Goal: Task Accomplishment & Management: Use online tool/utility

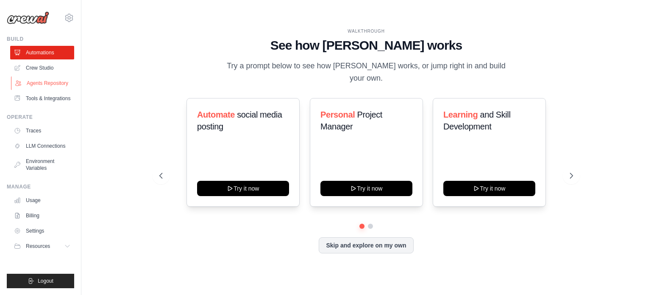
click at [44, 81] on link "Agents Repository" at bounding box center [43, 83] width 64 height 14
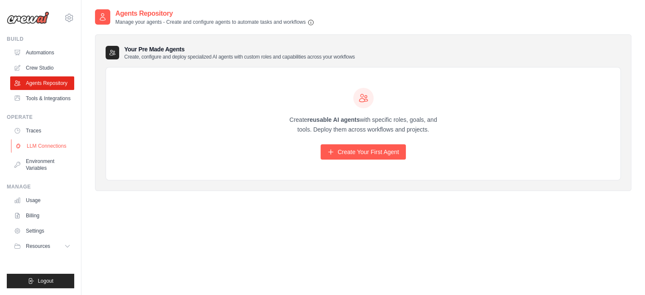
click at [41, 145] on link "LLM Connections" at bounding box center [43, 146] width 64 height 14
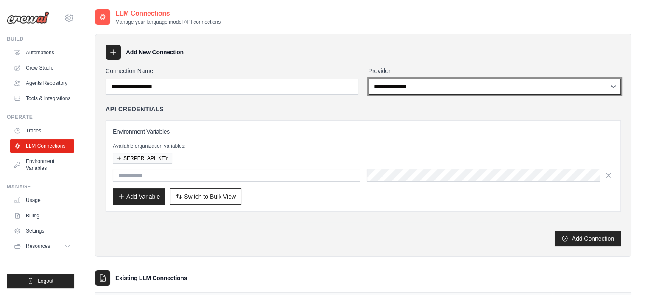
click at [403, 86] on select "**********" at bounding box center [494, 86] width 253 height 16
select select "******"
click at [368, 78] on select "**********" at bounding box center [494, 86] width 253 height 16
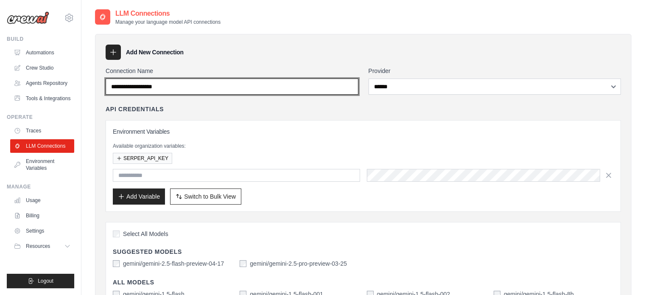
click at [206, 85] on input "Connection Name" at bounding box center [232, 86] width 253 height 16
type input "******"
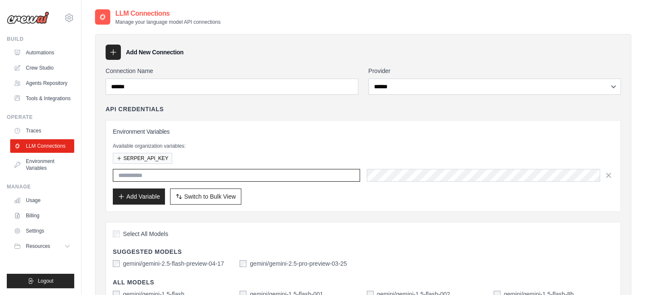
scroll to position [42, 0]
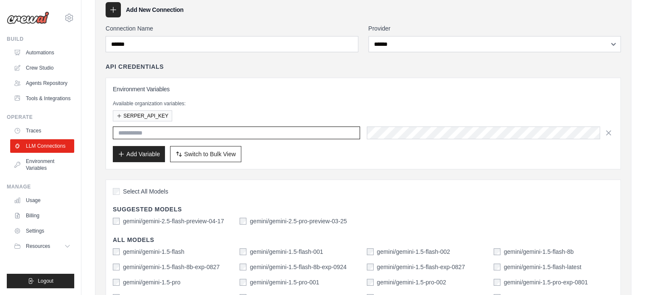
paste input "**********"
type input "**********"
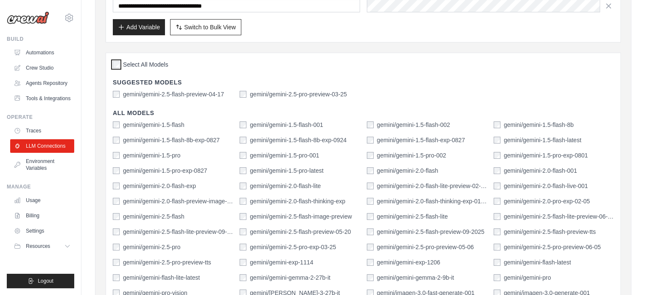
scroll to position [170, 0]
click at [237, 91] on div "gemini/gemini-2.5-flash-preview-04-17 gemini/gemini-2.5-pro-preview-03-25" at bounding box center [363, 93] width 500 height 8
click at [131, 89] on label "gemini/gemini-2.5-flash-preview-04-17" at bounding box center [173, 93] width 101 height 8
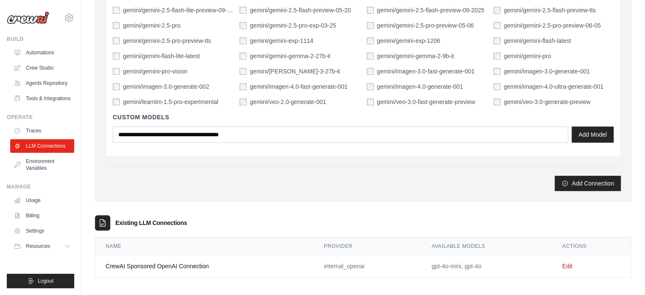
scroll to position [393, 0]
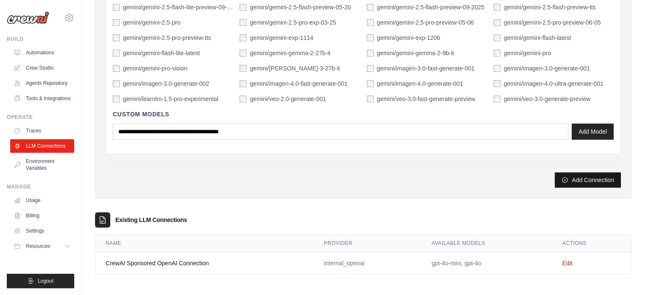
click at [570, 181] on button "Add Connection" at bounding box center [587, 179] width 66 height 15
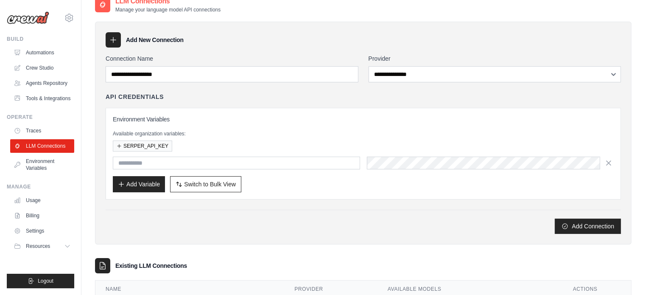
scroll to position [109, 0]
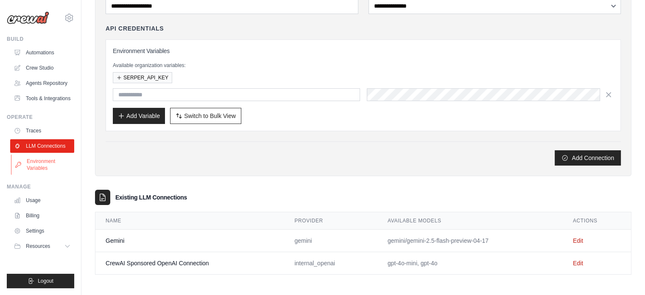
click at [41, 158] on link "Environment Variables" at bounding box center [43, 164] width 64 height 20
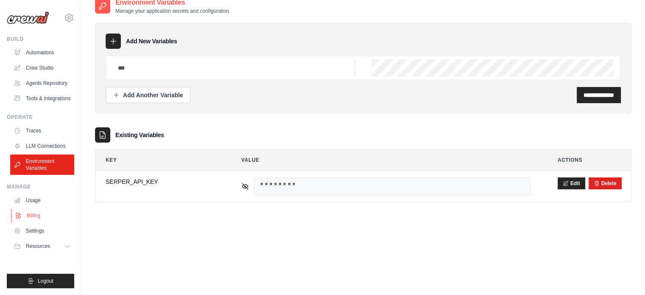
scroll to position [17, 0]
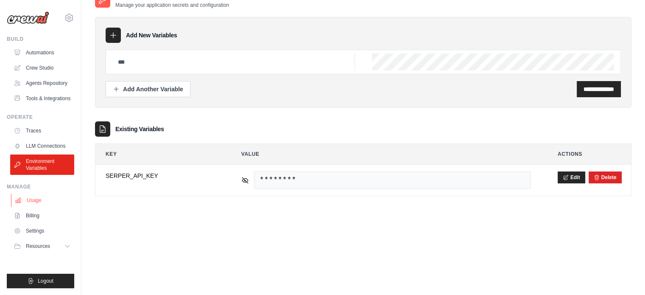
click at [44, 203] on link "Usage" at bounding box center [43, 200] width 64 height 14
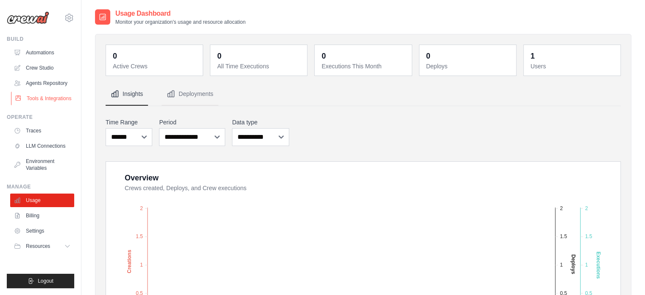
click at [39, 102] on link "Tools & Integrations" at bounding box center [43, 99] width 64 height 14
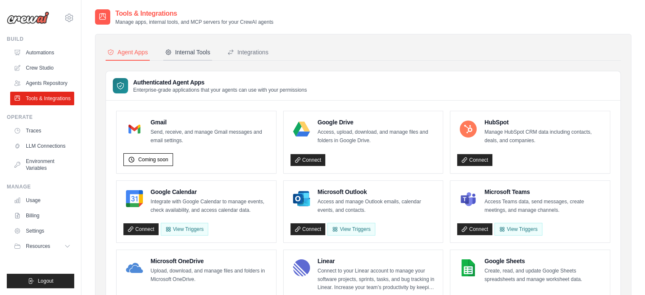
click at [194, 53] on div "Internal Tools" at bounding box center [187, 52] width 45 height 8
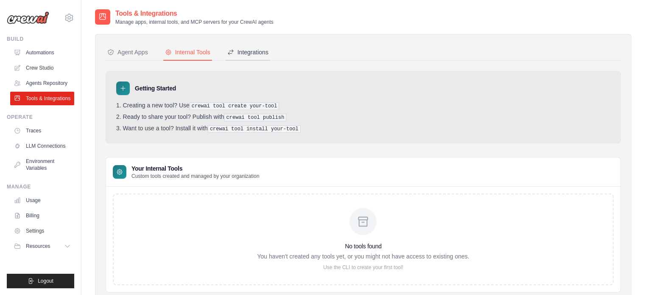
click at [258, 53] on div "Integrations" at bounding box center [247, 52] width 41 height 8
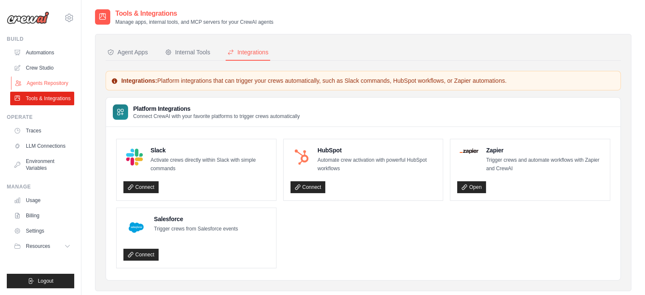
click at [40, 78] on link "Agents Repository" at bounding box center [43, 83] width 64 height 14
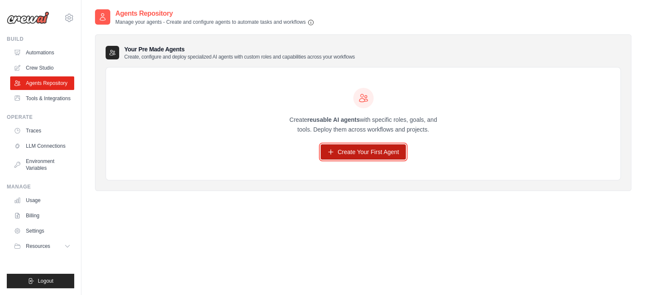
click at [352, 152] on link "Create Your First Agent" at bounding box center [362, 151] width 85 height 15
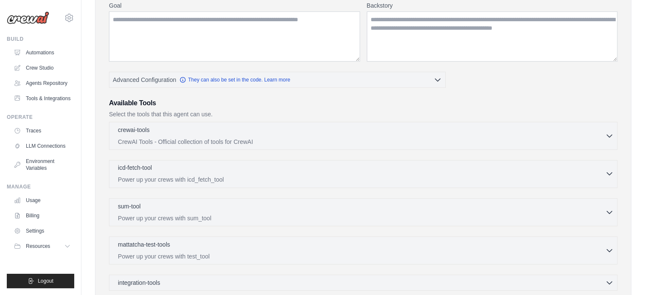
scroll to position [127, 0]
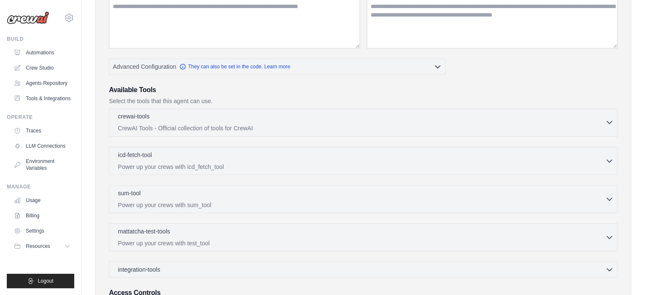
click at [353, 120] on div "crewai-tools 0 selected" at bounding box center [361, 117] width 487 height 10
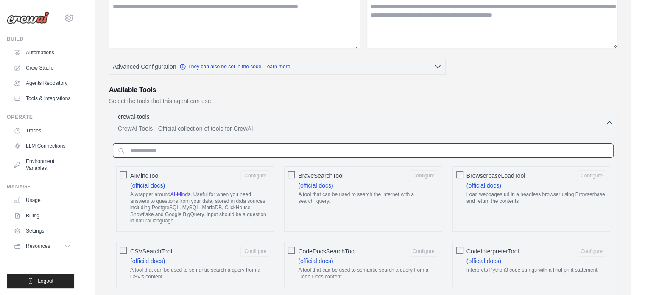
click at [253, 145] on input "text" at bounding box center [363, 150] width 500 height 14
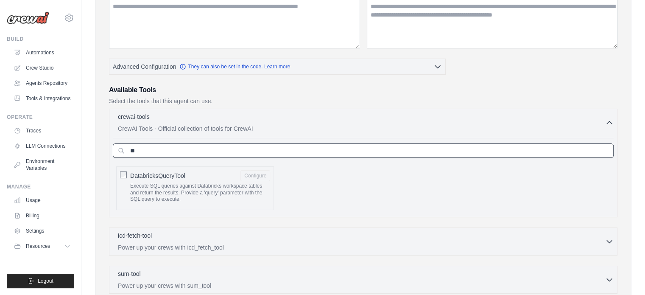
type input "*"
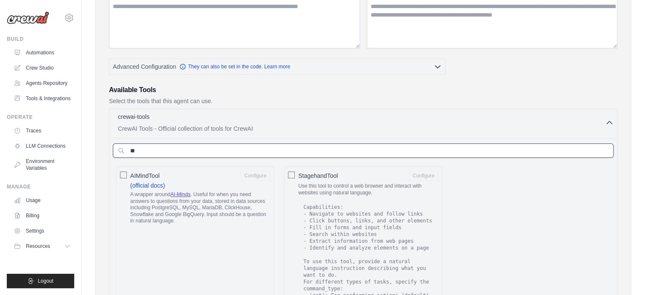
type input "*"
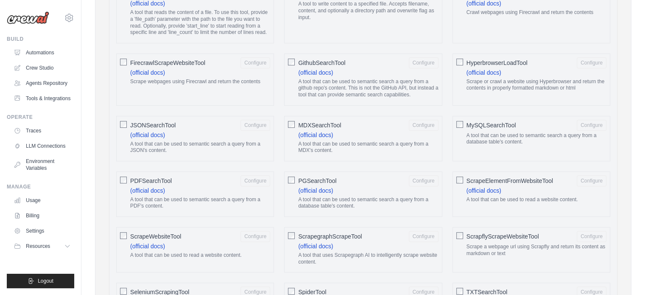
scroll to position [509, 0]
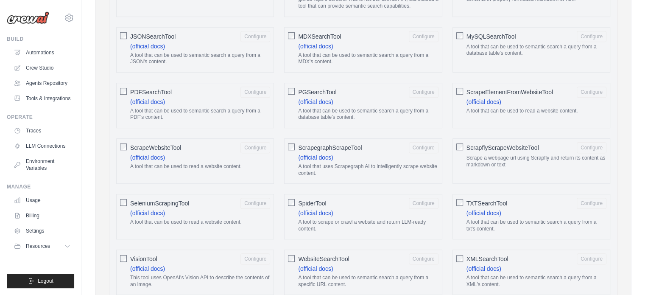
type input "*******"
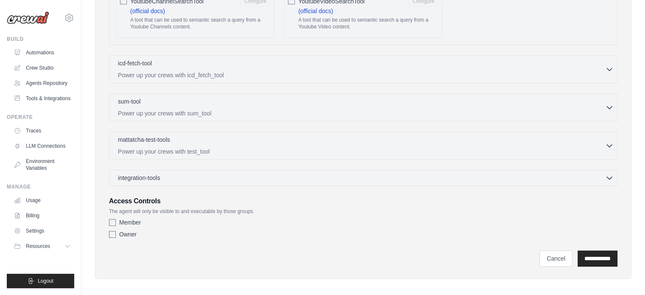
scroll to position [822, 0]
click at [37, 82] on link "Agents Repository" at bounding box center [43, 83] width 64 height 14
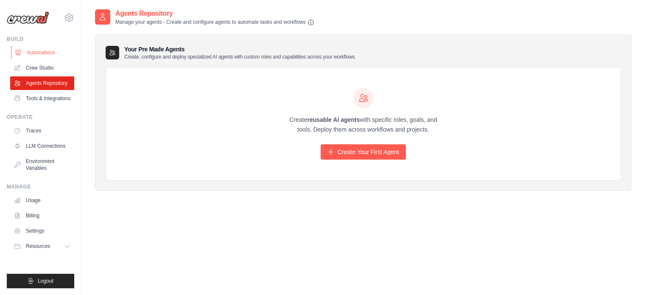
click at [33, 52] on link "Automations" at bounding box center [43, 53] width 64 height 14
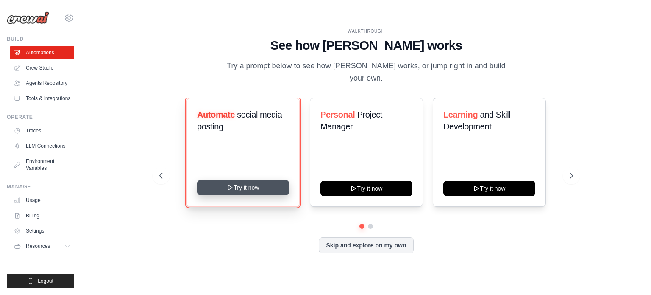
click at [219, 180] on button "Try it now" at bounding box center [243, 187] width 92 height 15
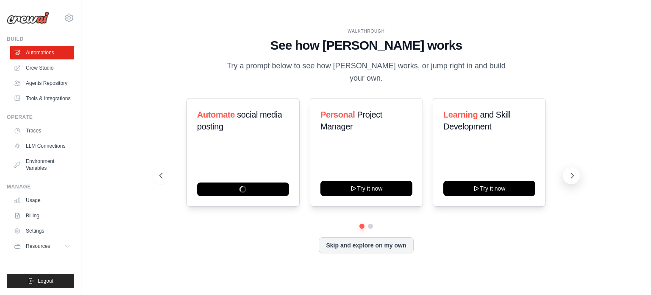
click at [572, 167] on button at bounding box center [571, 175] width 17 height 17
click at [568, 171] on icon at bounding box center [572, 175] width 8 height 8
click at [367, 223] on div at bounding box center [366, 225] width 414 height 5
click at [369, 223] on button at bounding box center [370, 226] width 6 height 6
click at [361, 223] on button at bounding box center [362, 226] width 6 height 6
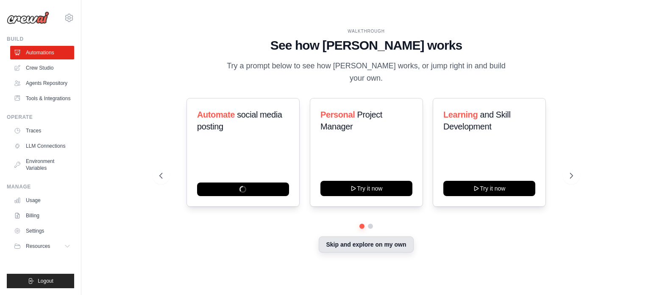
click at [363, 239] on button "Skip and explore on my own" at bounding box center [366, 244] width 95 height 16
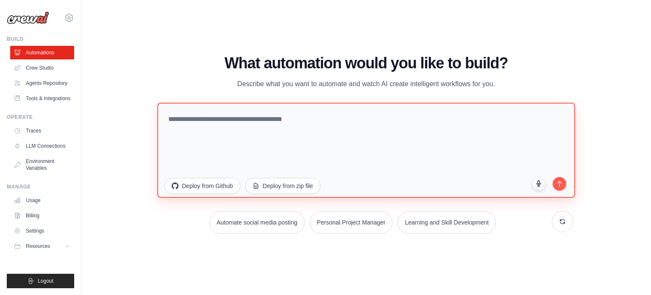
click at [217, 114] on textarea at bounding box center [366, 149] width 418 height 95
click at [180, 113] on textarea at bounding box center [366, 149] width 418 height 95
type textarea "**********"
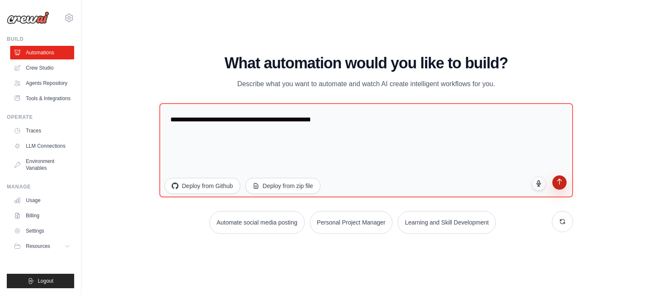
click at [558, 183] on icon "submit" at bounding box center [559, 181] width 7 height 7
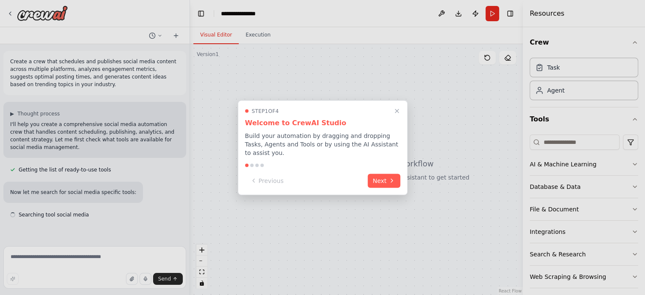
click at [398, 113] on icon "Close walkthrough" at bounding box center [396, 110] width 7 height 7
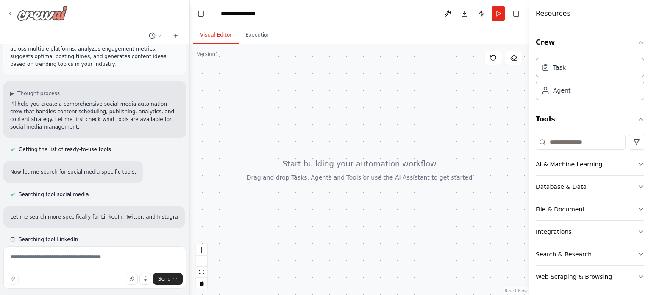
scroll to position [28, 0]
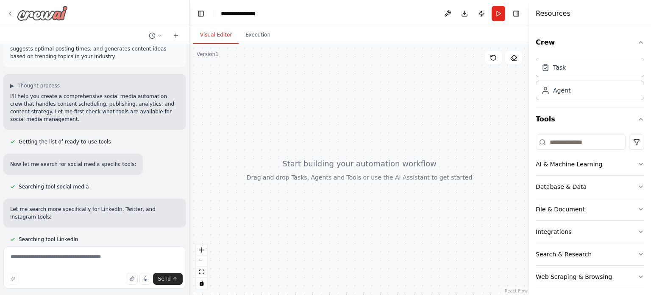
click at [10, 12] on icon at bounding box center [10, 13] width 7 height 7
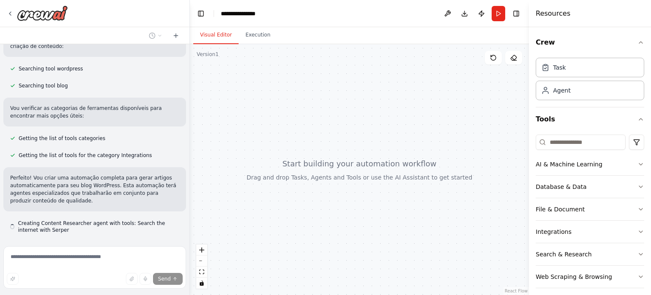
scroll to position [154, 0]
